Goal: Transaction & Acquisition: Obtain resource

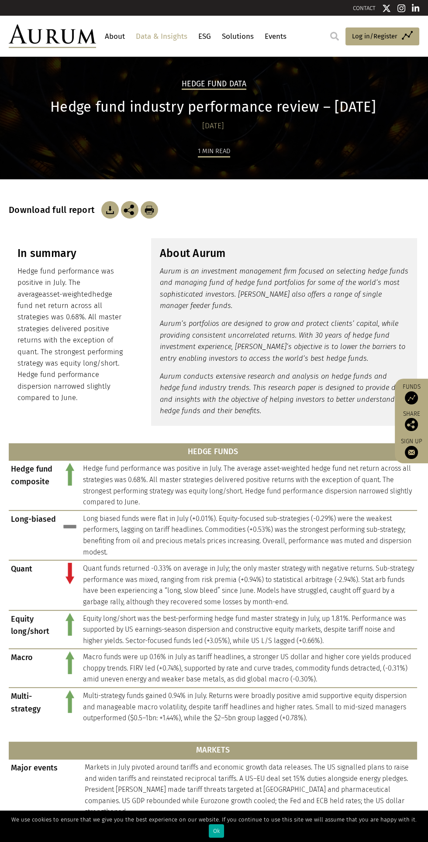
click at [195, 138] on div "Hedge Fund Data Hedge fund industry performance review – [DATE] [DATE] 1 min re…" at bounding box center [214, 129] width 428 height 101
click at [103, 205] on img at bounding box center [109, 209] width 17 height 17
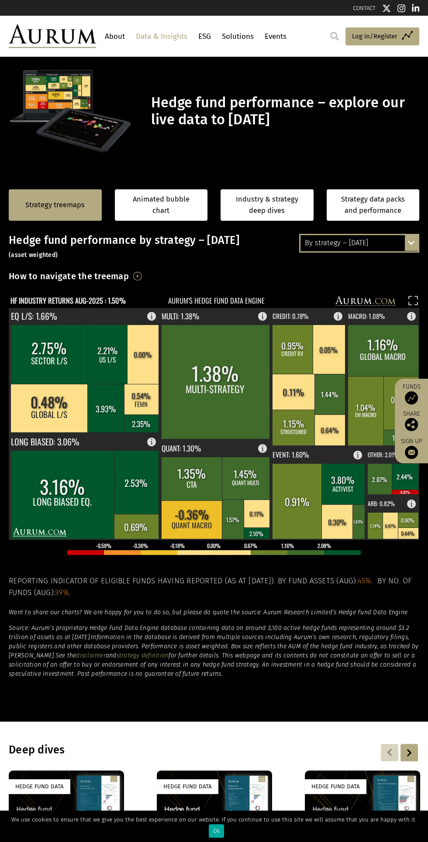
click at [384, 246] on div "By strategy – August 2025" at bounding box center [358, 243] width 117 height 16
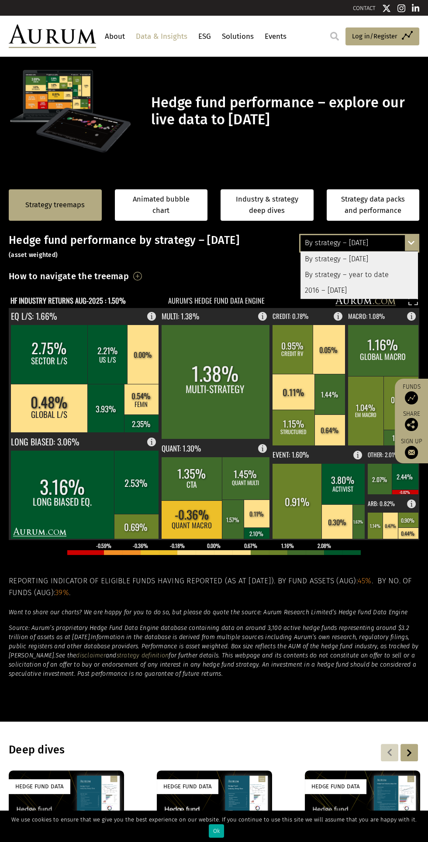
click at [196, 250] on h3 "Hedge fund performance by strategy – August 2025 (asset weighted)" at bounding box center [214, 247] width 410 height 26
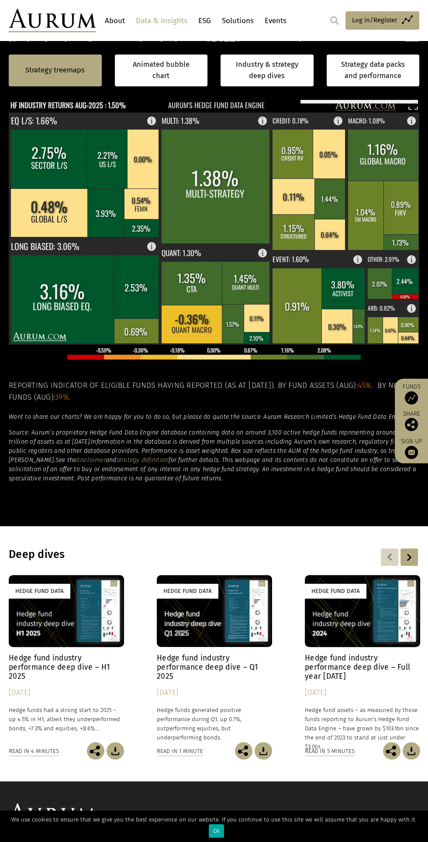
scroll to position [195, 0]
click at [116, 751] on img at bounding box center [114, 750] width 17 height 17
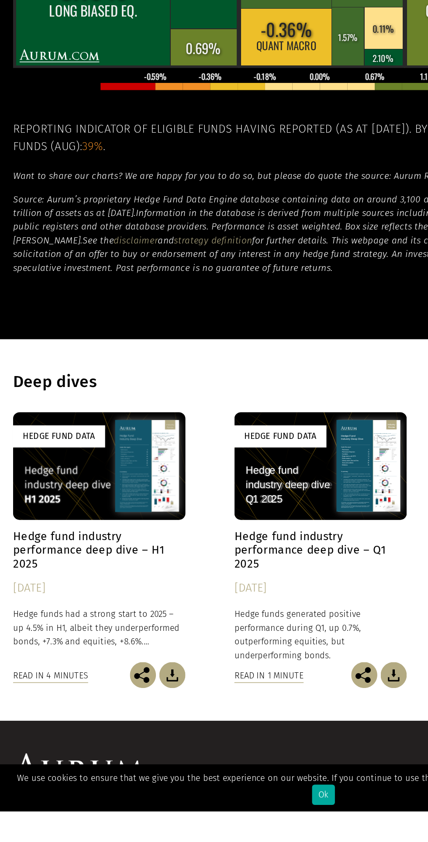
click at [115, 757] on img at bounding box center [114, 750] width 17 height 17
